Goal: Transaction & Acquisition: Book appointment/travel/reservation

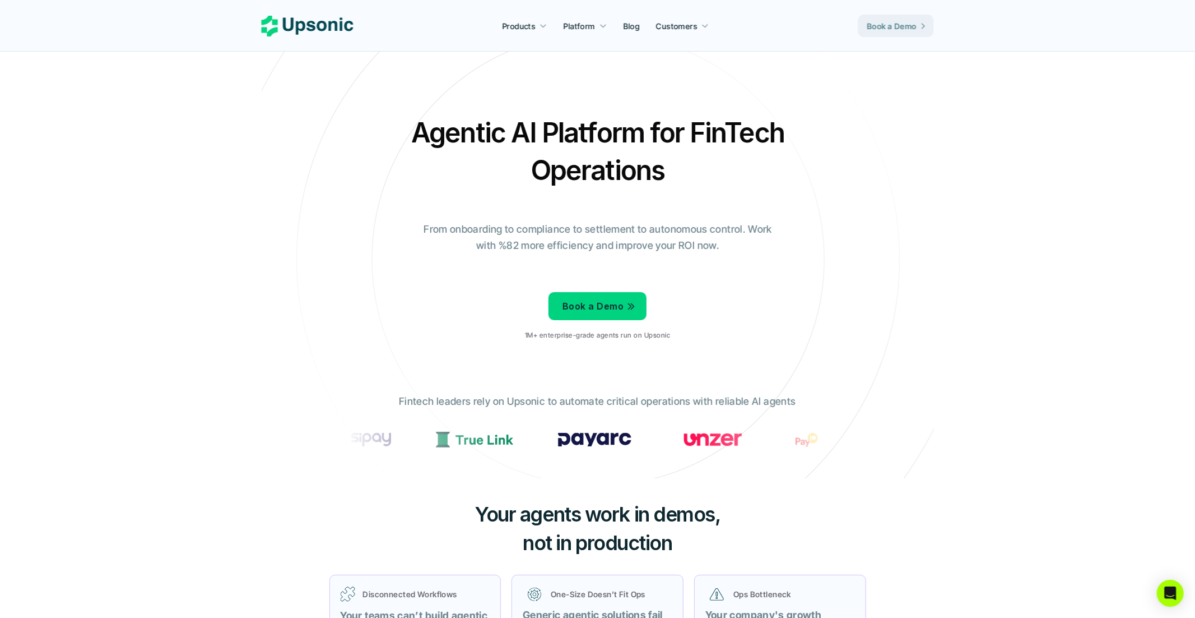
click at [889, 15] on link "Book a Demo" at bounding box center [897, 26] width 76 height 22
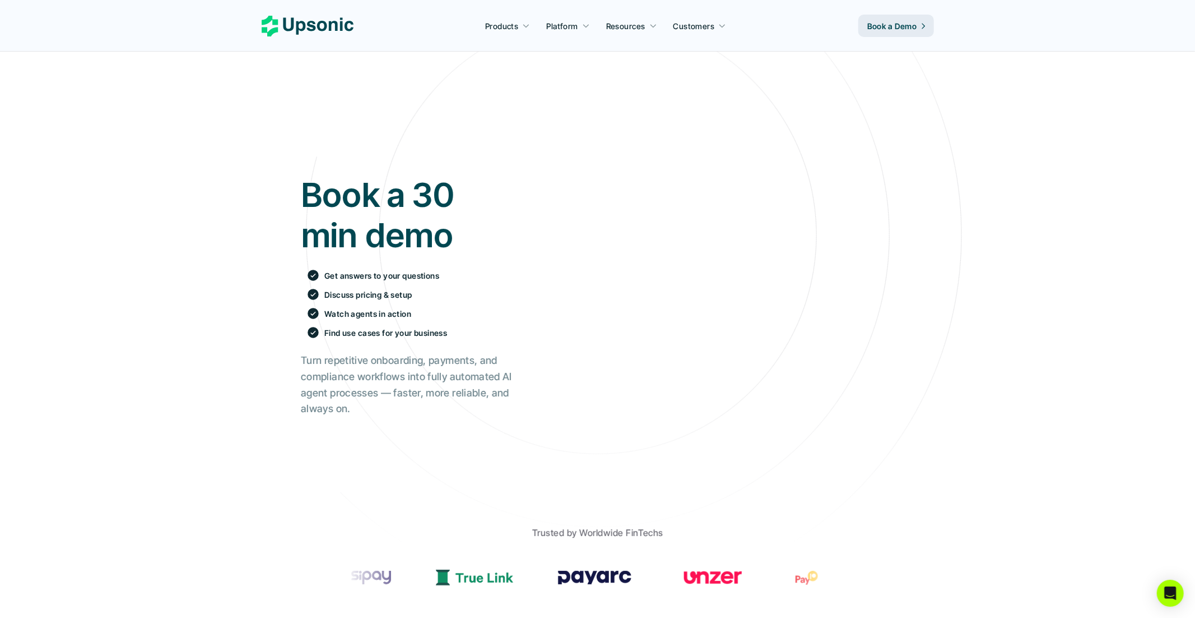
click at [475, 149] on div "Book a 30 min demo Get answers to your questions Discuss pricing & setup Watch …" at bounding box center [597, 296] width 627 height 413
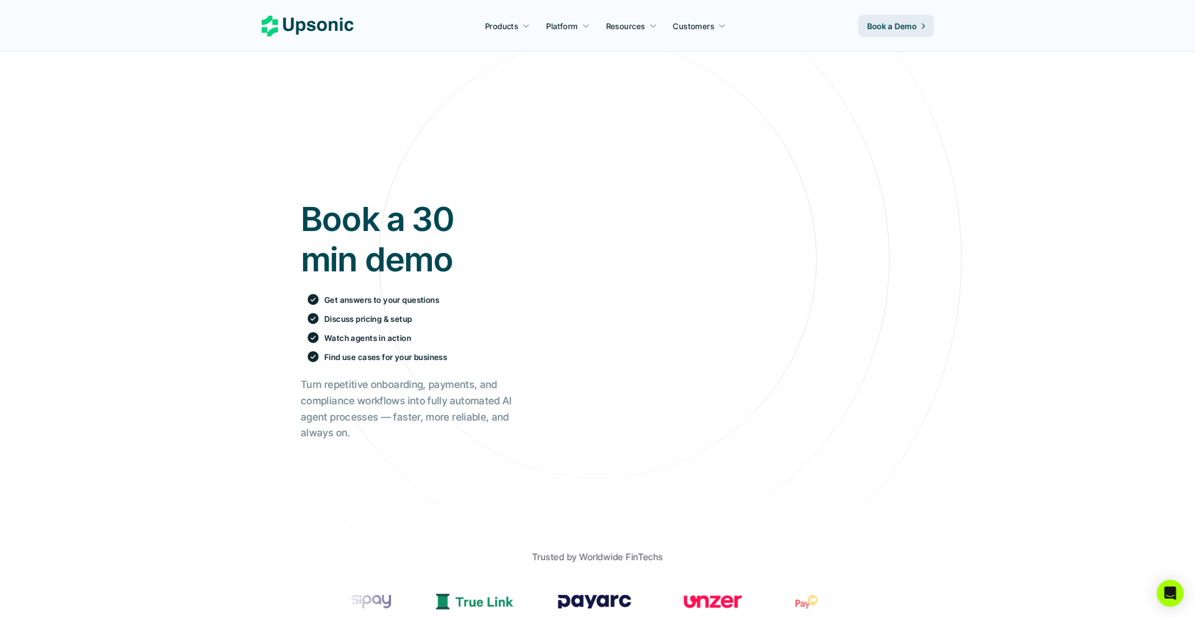
click at [430, 203] on h1 "Book a 30 min demo" at bounding box center [406, 238] width 211 height 81
click at [466, 147] on div "Book a 30 min demo Get answers to your questions Discuss pricing & setup Watch …" at bounding box center [597, 320] width 627 height 413
click at [322, 24] on icon at bounding box center [308, 26] width 92 height 21
